Goal: Information Seeking & Learning: Learn about a topic

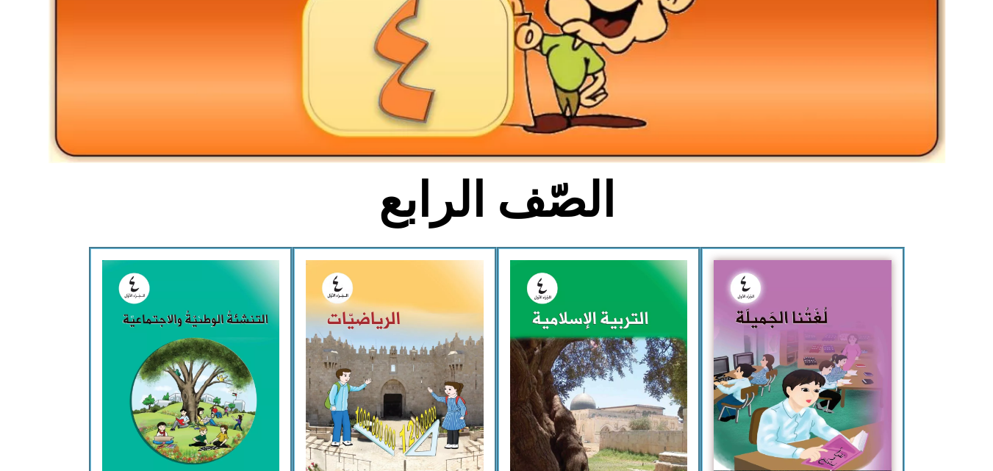
scroll to position [325, 0]
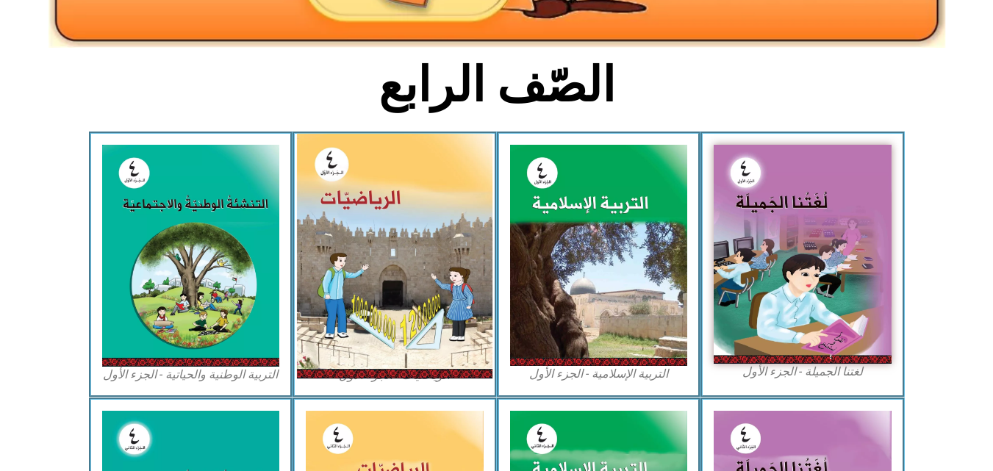
click at [442, 254] on img at bounding box center [395, 256] width 196 height 245
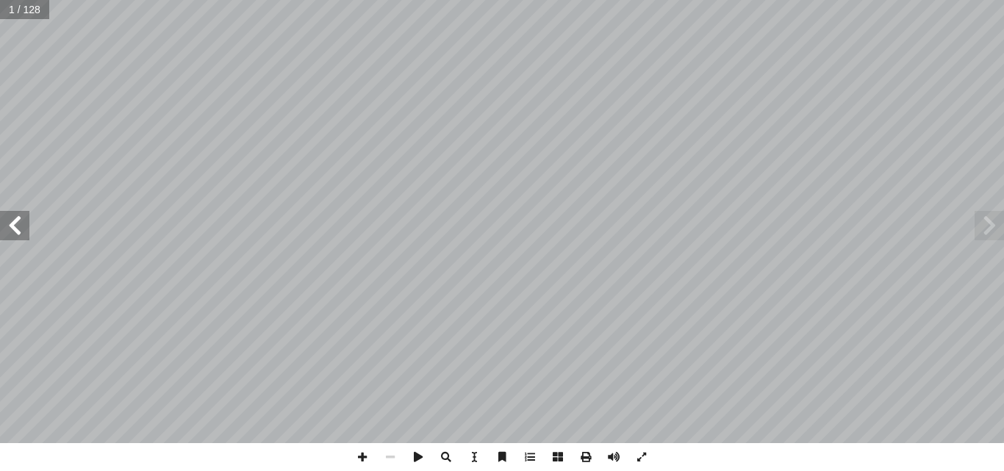
click at [18, 232] on span at bounding box center [14, 225] width 29 height 29
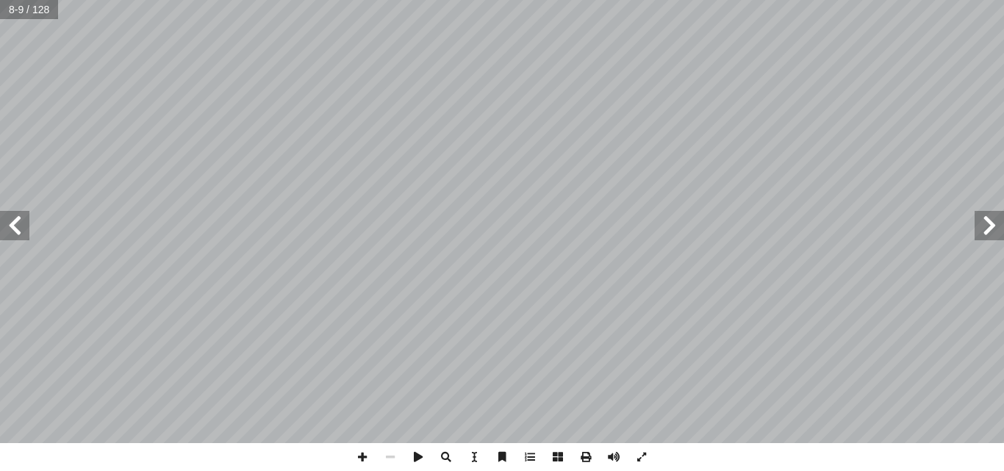
click at [18, 232] on span at bounding box center [14, 225] width 29 height 29
click at [14, 231] on span at bounding box center [14, 225] width 29 height 29
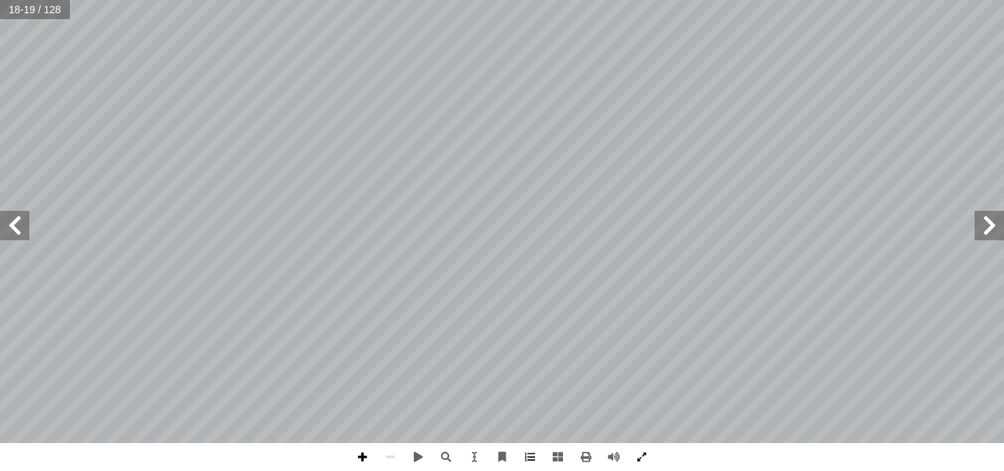
click at [360, 454] on span at bounding box center [363, 457] width 28 height 28
click at [25, 226] on span at bounding box center [14, 225] width 29 height 29
